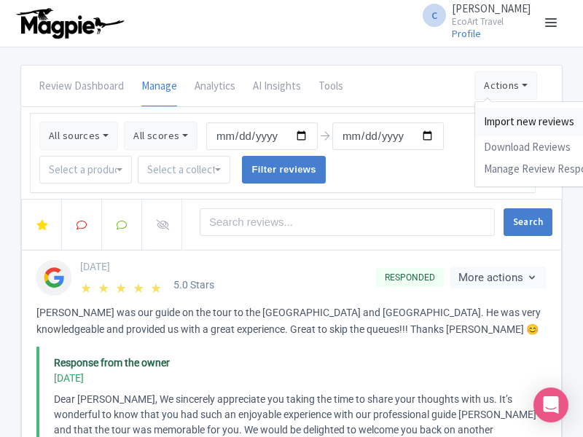
click at [502, 122] on link "Import new reviews" at bounding box center [556, 122] width 162 height 28
